Goal: Transaction & Acquisition: Purchase product/service

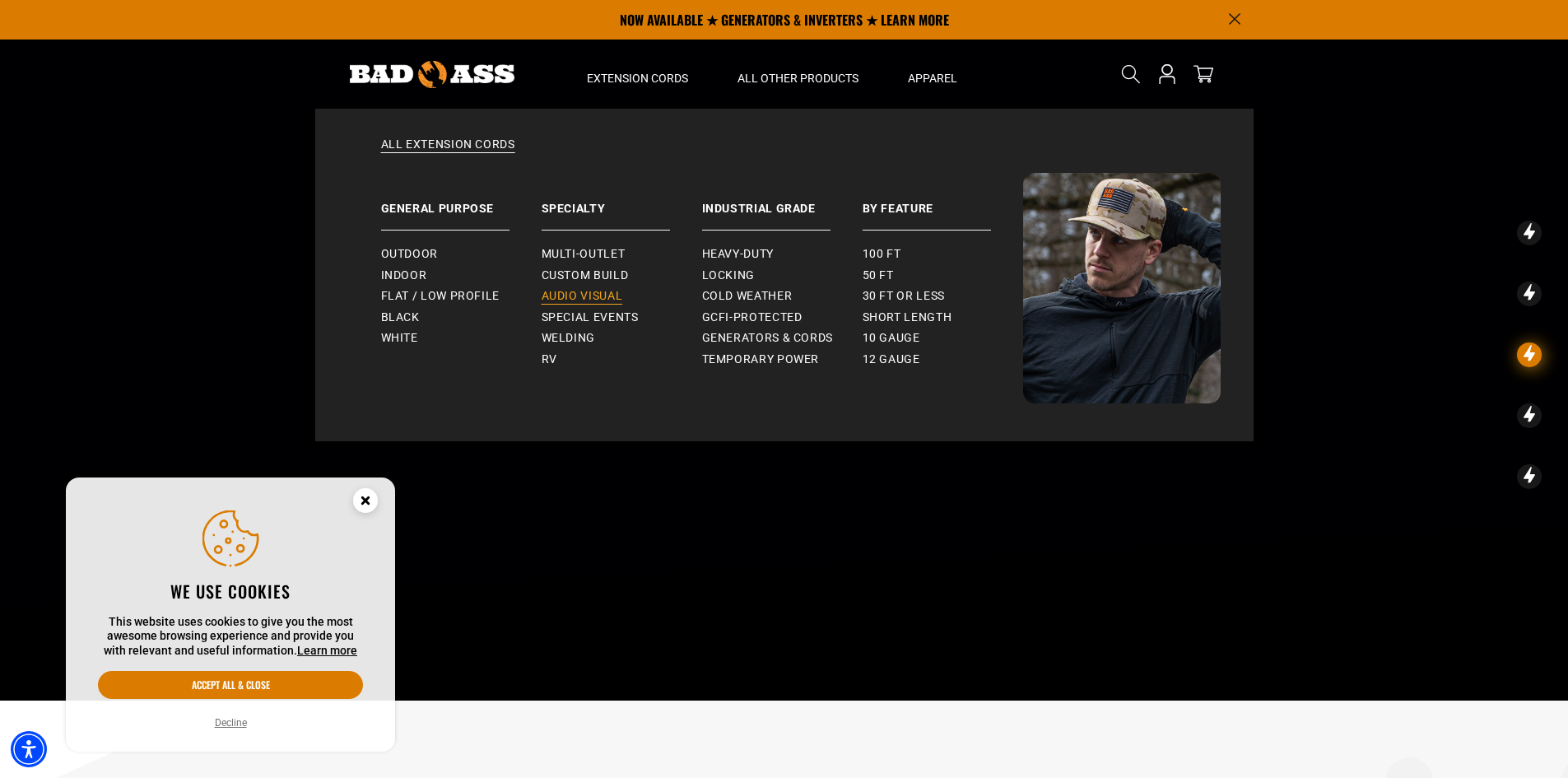
click at [599, 302] on span "Audio Visual" at bounding box center [582, 296] width 81 height 15
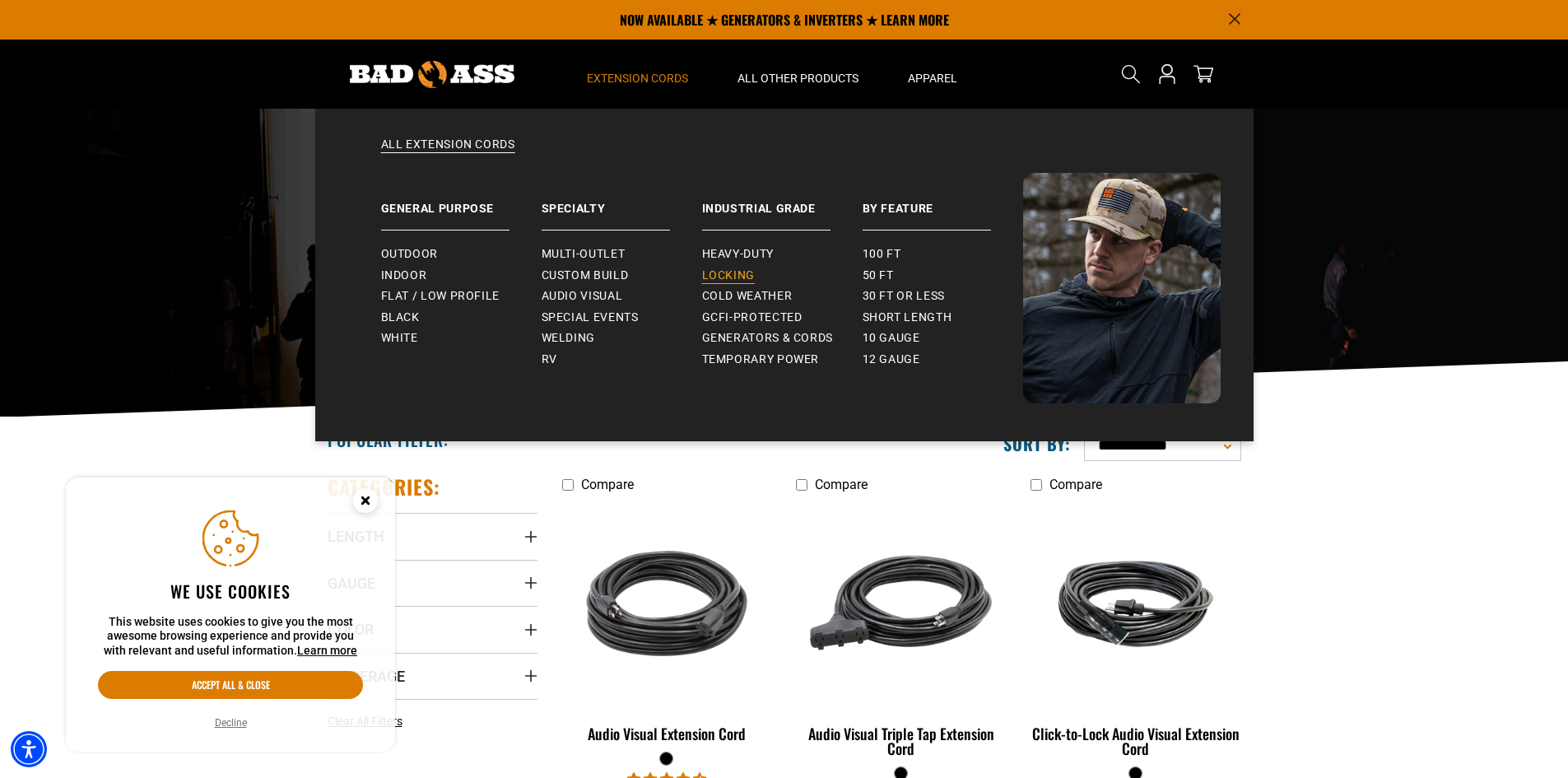
click at [726, 274] on span "Locking" at bounding box center [728, 276] width 53 height 15
